Goal: Task Accomplishment & Management: Manage account settings

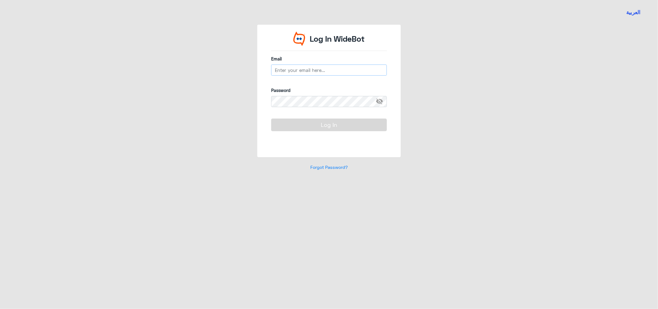
click at [289, 69] on input "email" at bounding box center [329, 70] width 116 height 11
click at [381, 101] on span "visibility_off" at bounding box center [381, 101] width 11 height 11
click at [331, 123] on button "Log In" at bounding box center [329, 125] width 116 height 12
click at [325, 69] on input "h_alharbi" at bounding box center [329, 70] width 116 height 11
click at [327, 125] on button "Log In" at bounding box center [329, 125] width 116 height 12
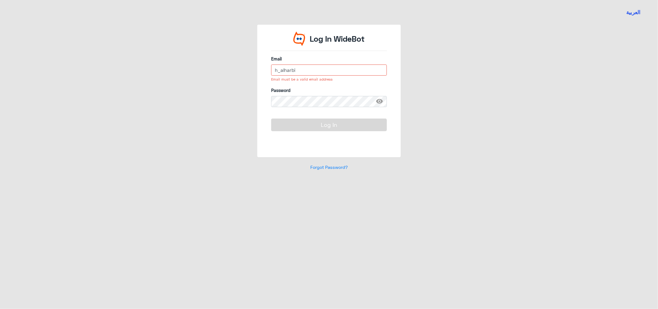
click at [309, 73] on input "h_alharbi" at bounding box center [329, 70] width 116 height 11
click at [298, 69] on input "hP" at bounding box center [329, 70] width 116 height 11
type input "hP"
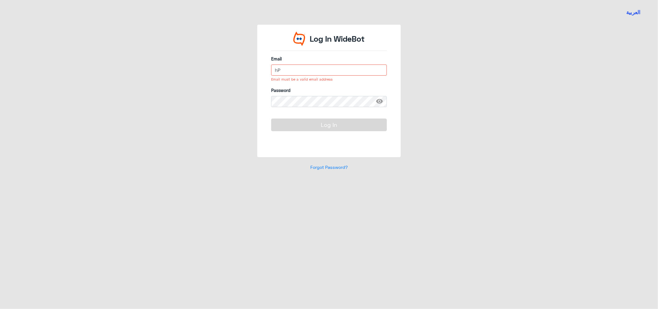
click at [292, 70] on input "hP" at bounding box center [329, 70] width 116 height 11
click at [309, 70] on input "h_alharbi" at bounding box center [329, 70] width 116 height 11
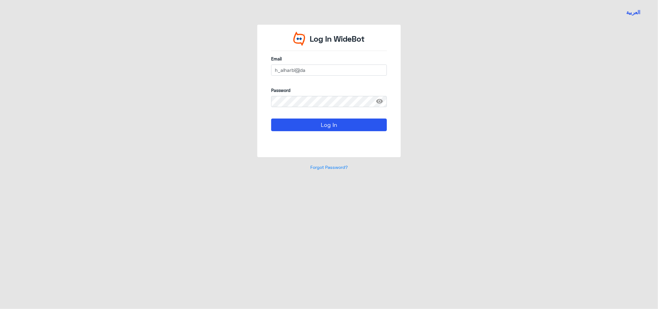
type input "[EMAIL_ADDRESS][DOMAIN_NAME]"
click at [323, 122] on button "Log In" at bounding box center [329, 125] width 116 height 12
click at [295, 124] on button "Log In" at bounding box center [329, 125] width 116 height 12
